Goal: Information Seeking & Learning: Learn about a topic

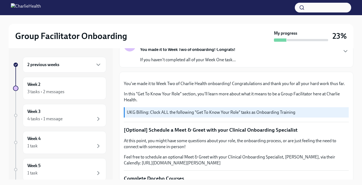
click at [75, 64] on div "2 previous weeks" at bounding box center [64, 65] width 74 height 7
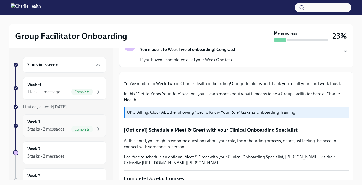
click at [73, 126] on div "Complete" at bounding box center [82, 129] width 22 height 7
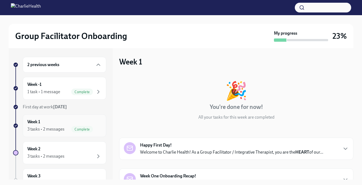
scroll to position [2, 0]
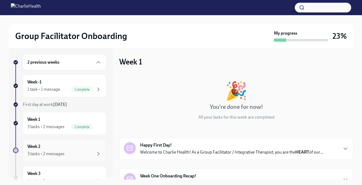
click at [81, 146] on div "Week 2 3 tasks • 2 messages" at bounding box center [64, 151] width 74 height 14
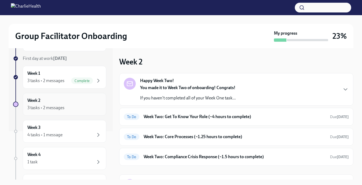
scroll to position [49, 0]
click at [163, 122] on div "To Do Week Two: Get To Know Your Role (~4 hours to complete) Due [DATE]" at bounding box center [236, 117] width 234 height 18
click at [175, 115] on h6 "Week Two: Get To Know Your Role (~4 hours to complete)" at bounding box center [235, 117] width 182 height 6
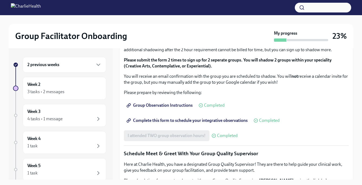
scroll to position [302, 0]
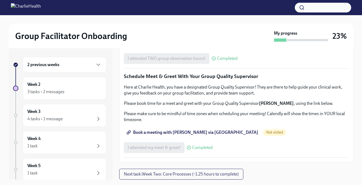
scroll to position [10, 0]
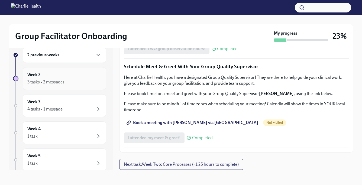
click at [71, 80] on div "3 tasks • 2 messages" at bounding box center [64, 82] width 74 height 7
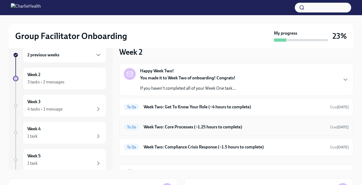
click at [169, 127] on h6 "Week Two: Core Processes (~1.25 hours to complete)" at bounding box center [235, 127] width 182 height 6
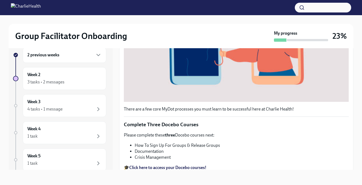
scroll to position [223, 0]
